Goal: Task Accomplishment & Management: Manage account settings

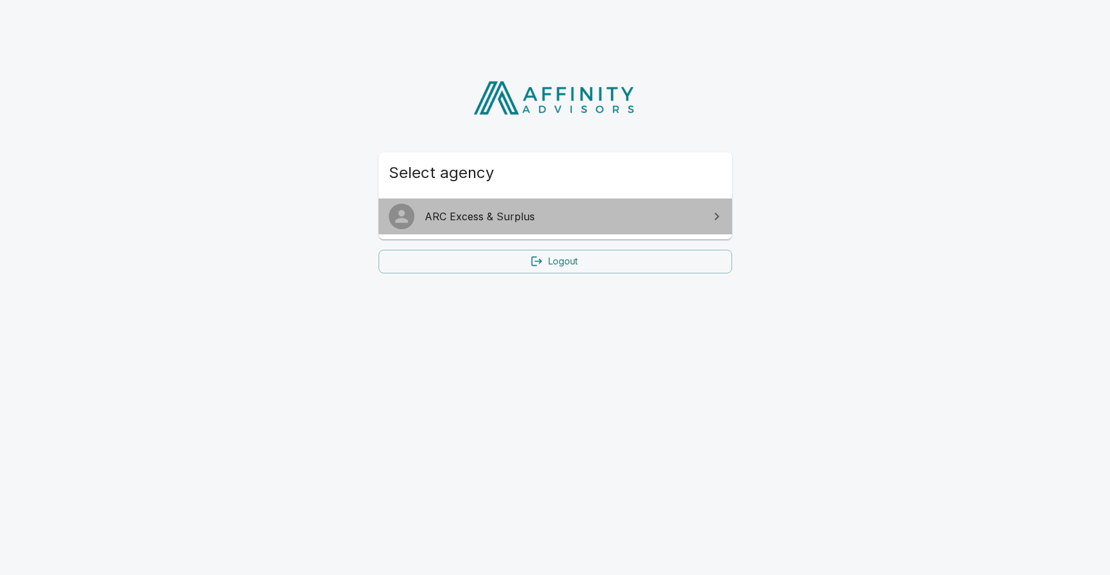
click at [448, 218] on span "ARC Excess & Surplus" at bounding box center [563, 216] width 277 height 15
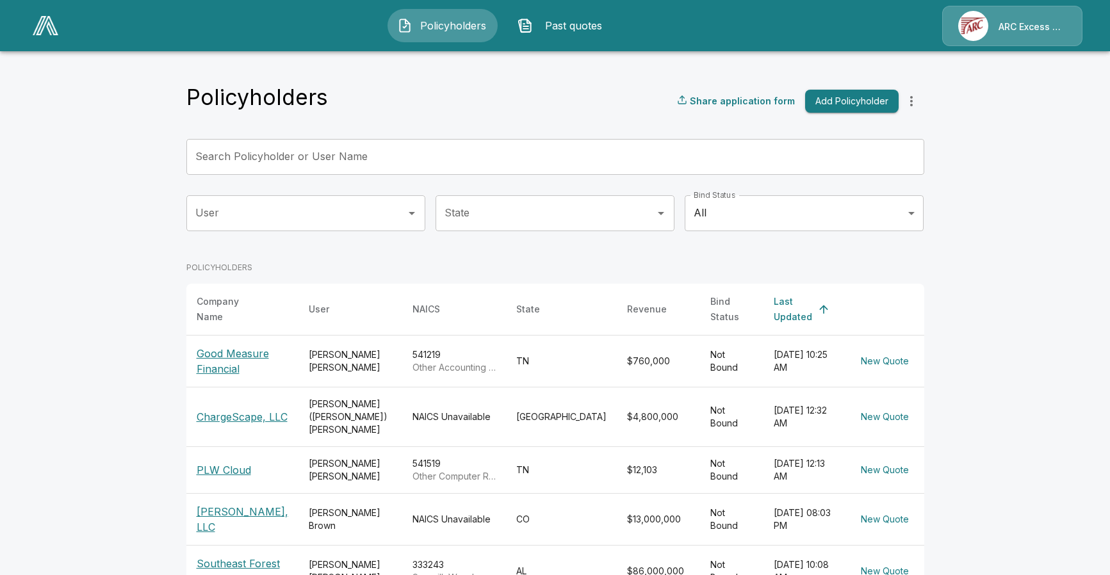
click at [1030, 246] on main "Policyholders Share application form Add Policyholder Search Policyholder or Us…" at bounding box center [555, 495] width 1110 height 990
click at [909, 105] on icon "more" at bounding box center [911, 101] width 15 height 15
click at [1005, 24] on p "ARC Excess & Surplus" at bounding box center [1033, 27] width 68 height 13
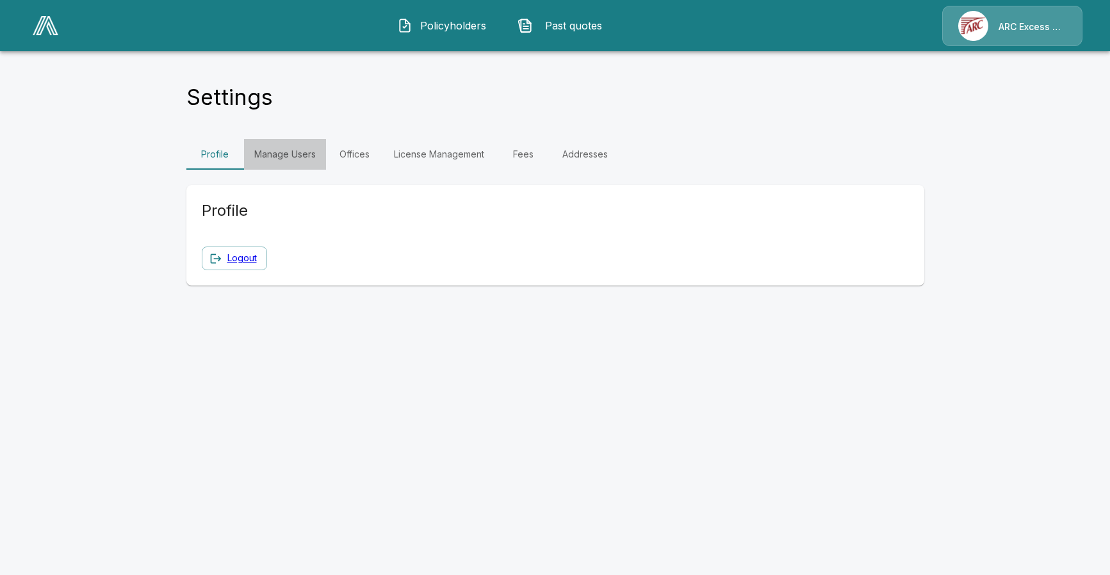
click at [279, 152] on link "Manage Users" at bounding box center [285, 154] width 82 height 31
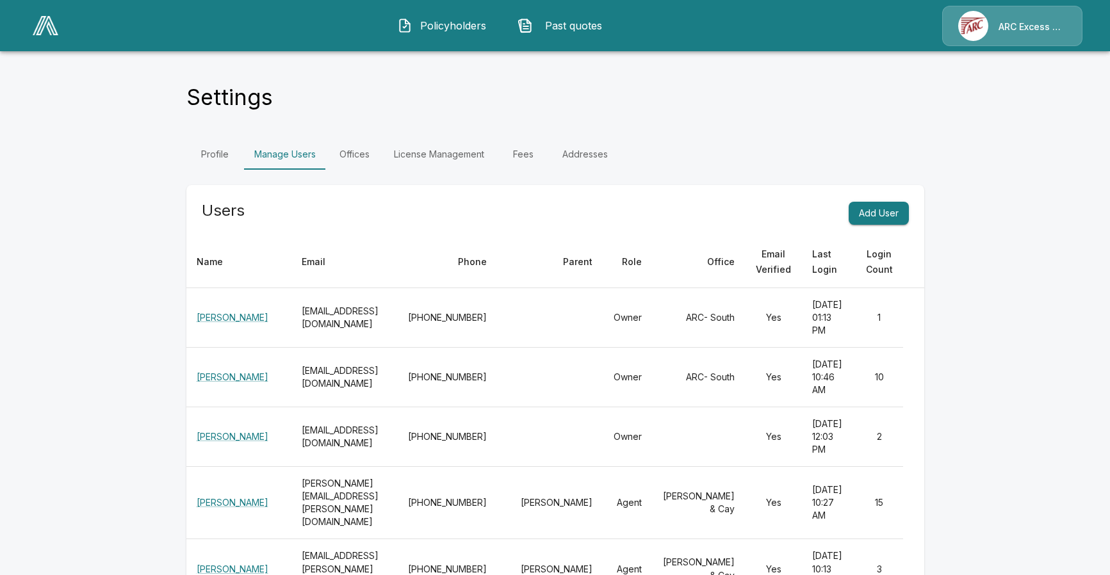
click at [518, 154] on link "Fees" at bounding box center [524, 154] width 58 height 31
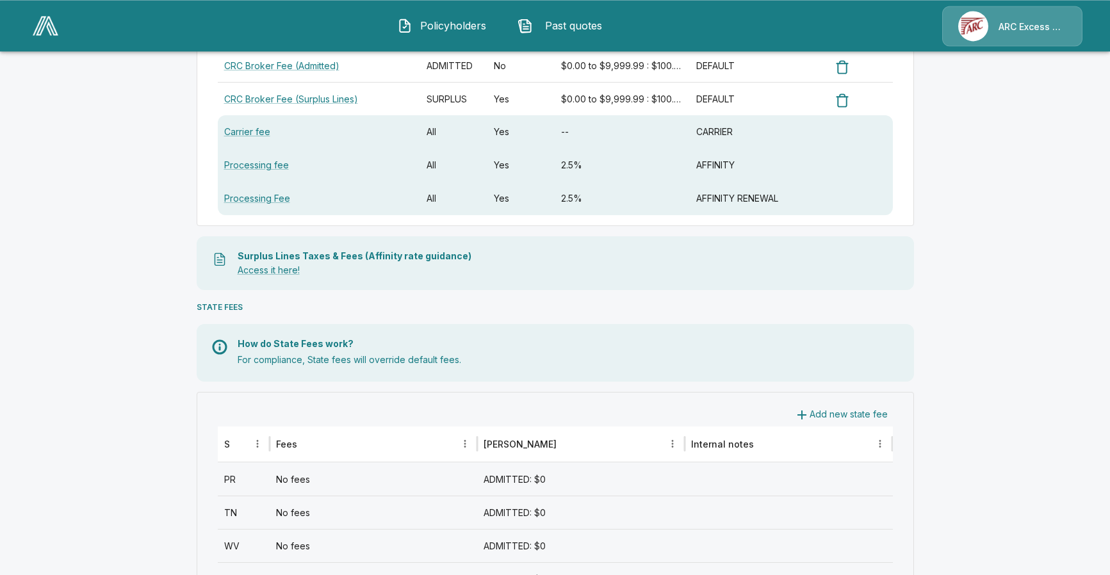
scroll to position [327, 0]
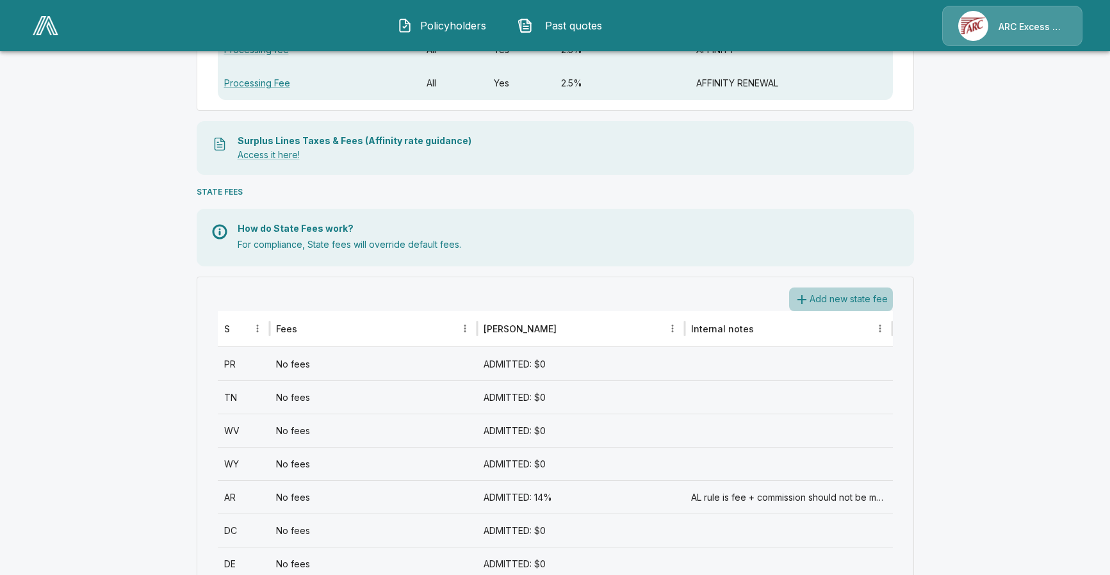
click at [870, 299] on button "Add new state fee" at bounding box center [841, 300] width 104 height 24
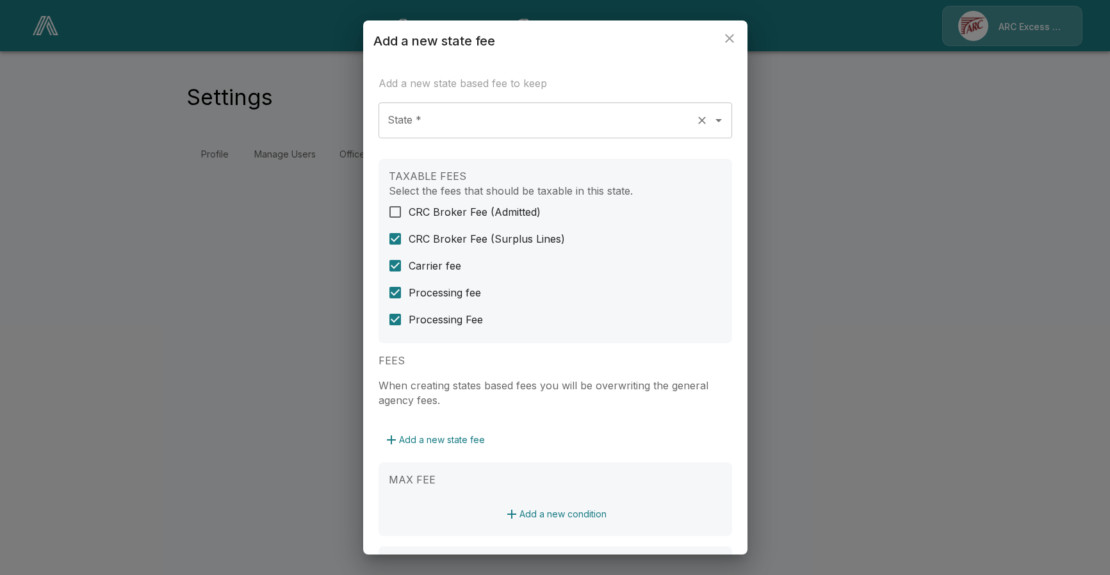
click at [510, 121] on input "State *" at bounding box center [537, 120] width 306 height 24
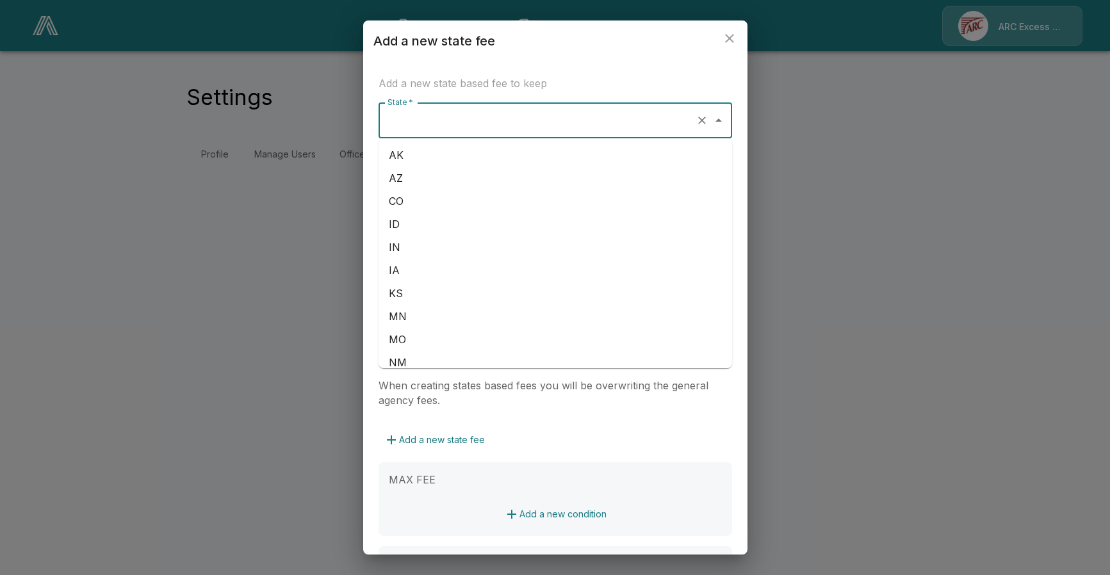
click at [498, 331] on li "MO" at bounding box center [556, 339] width 354 height 23
type input "**"
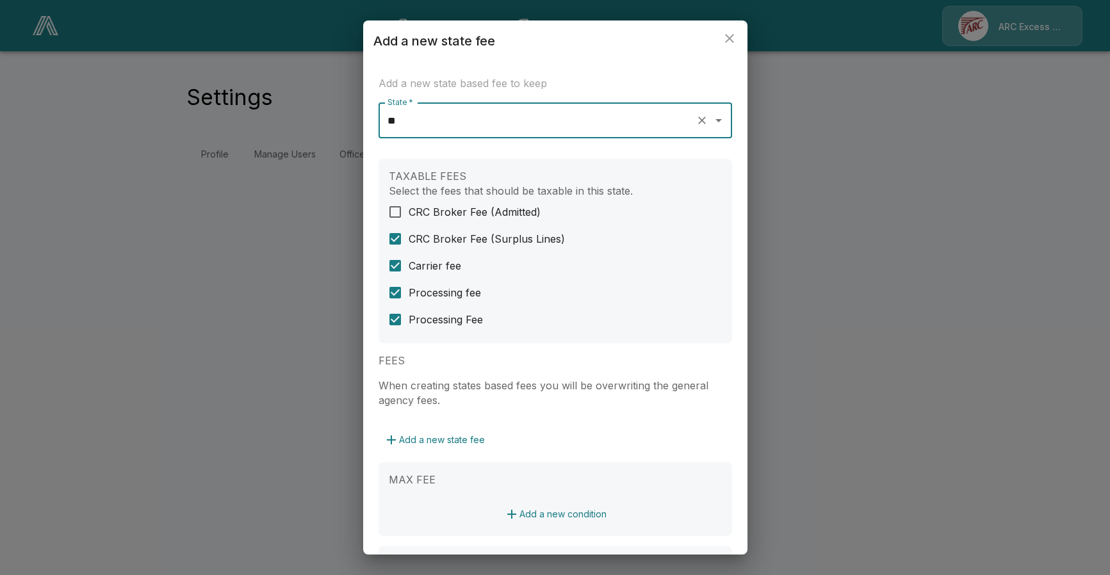
click at [730, 38] on icon "close" at bounding box center [729, 38] width 9 height 9
